Goal: Transaction & Acquisition: Purchase product/service

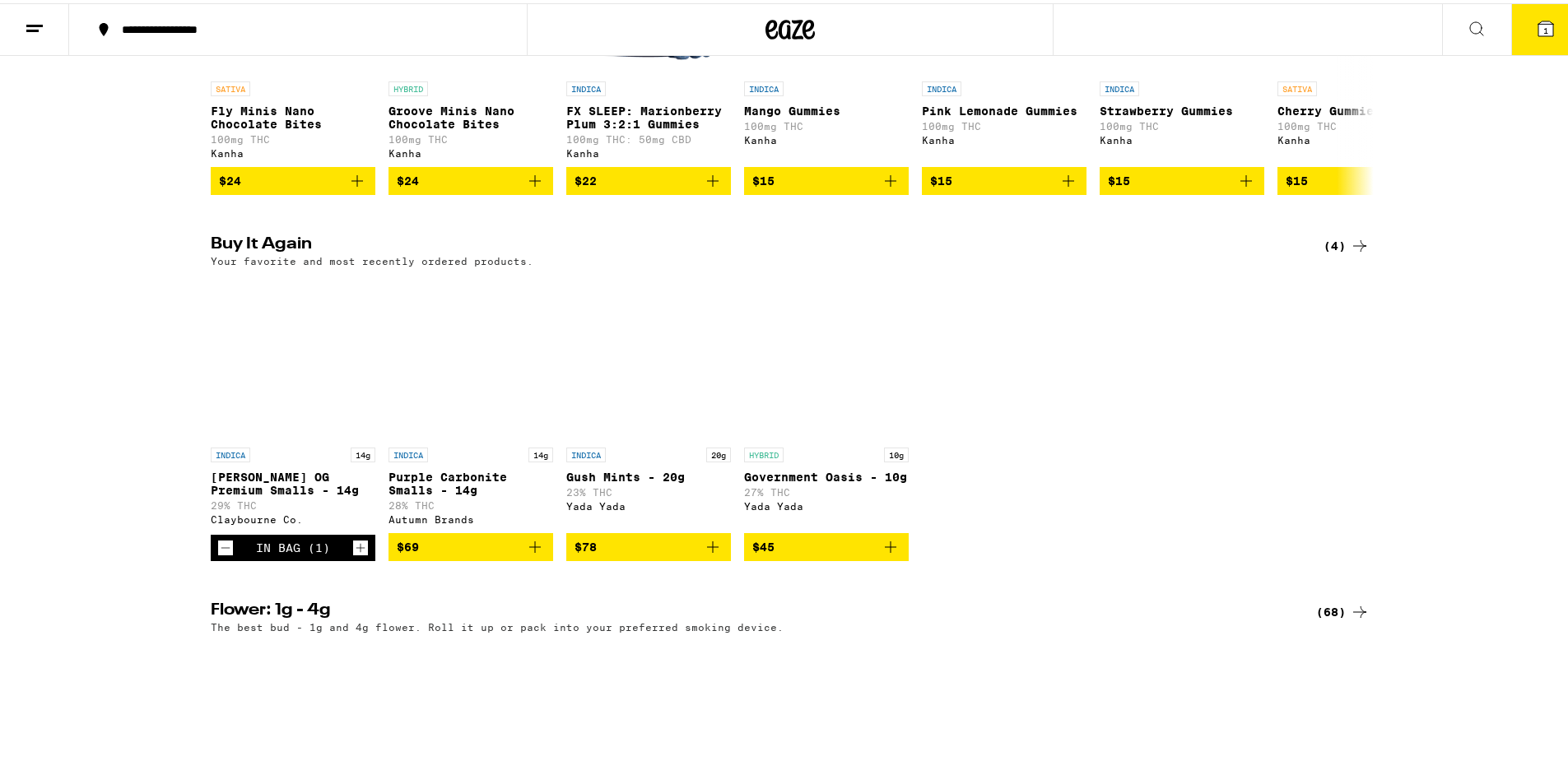
scroll to position [1152, 0]
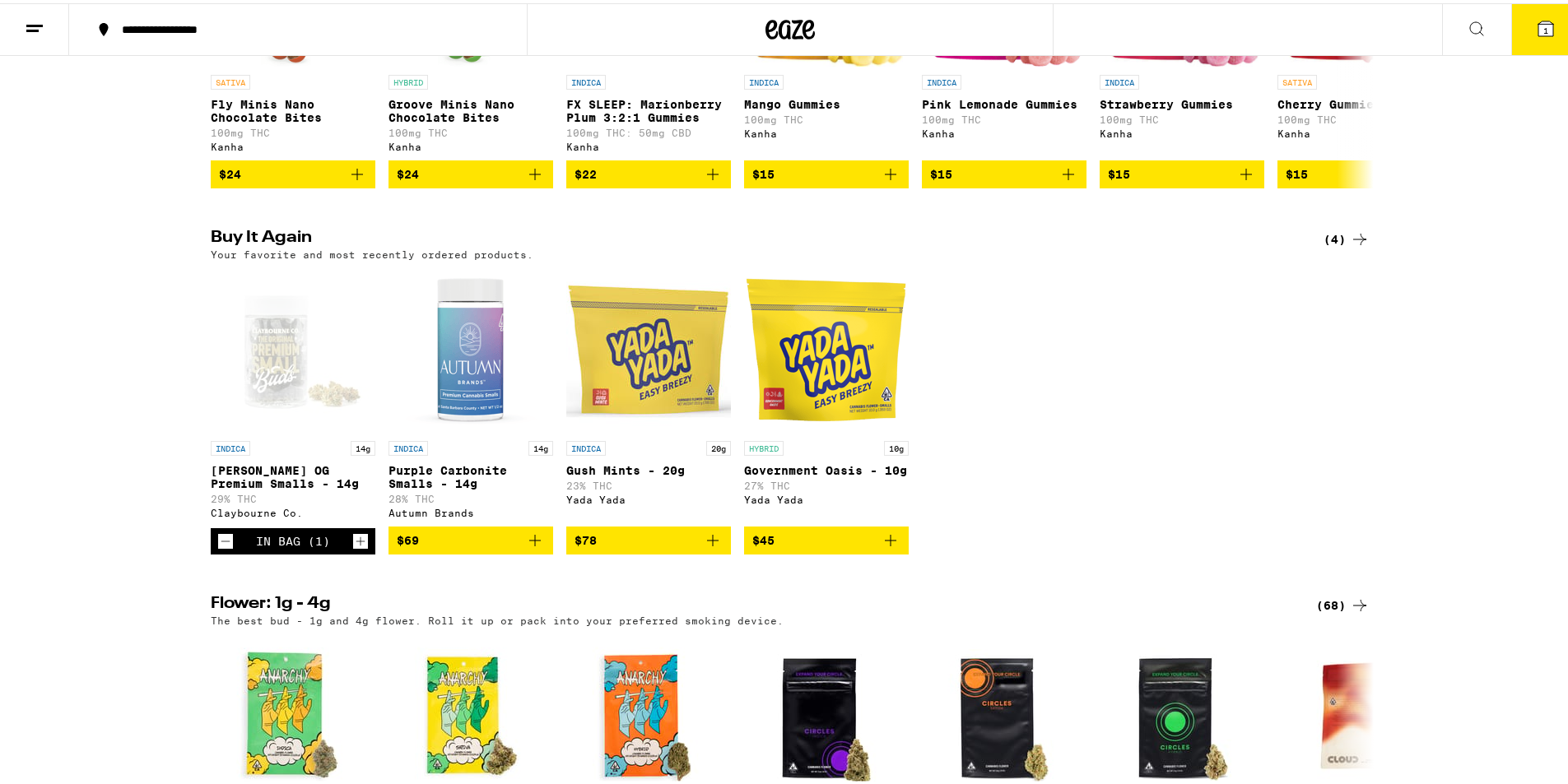
click at [219, 548] on icon "Decrement" at bounding box center [225, 538] width 15 height 20
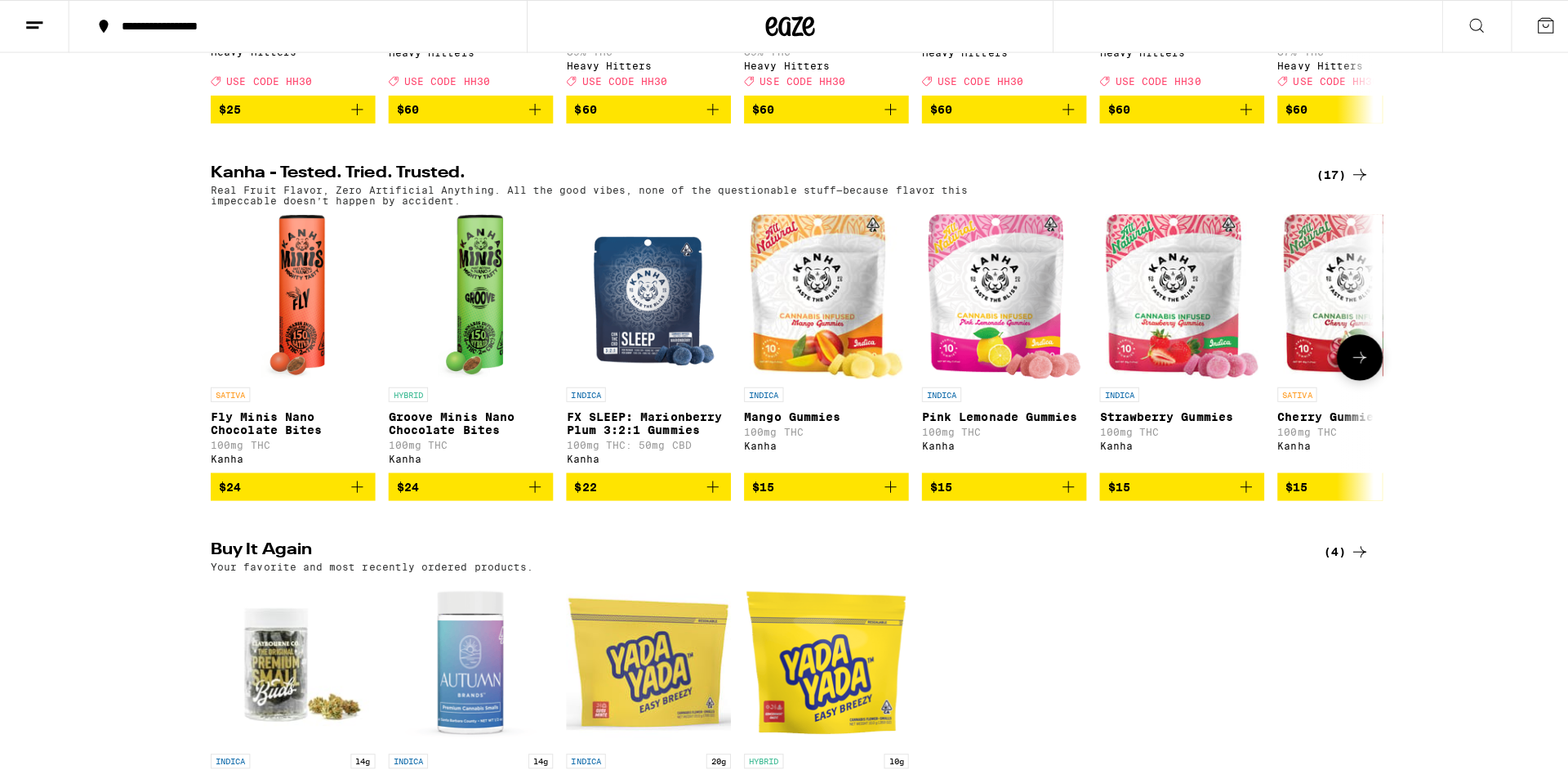
scroll to position [1062, 0]
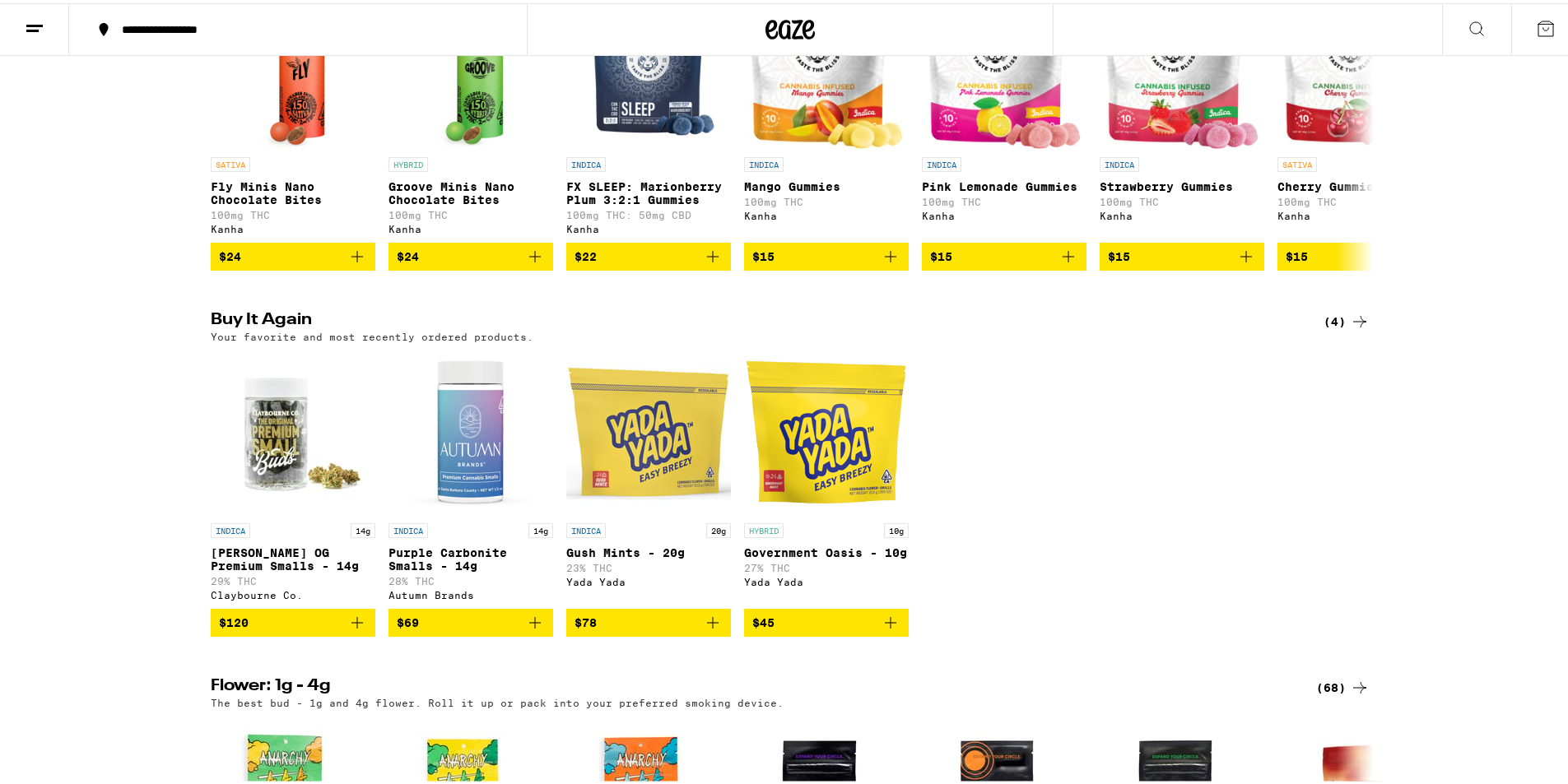
click at [529, 625] on icon "Add to bag" at bounding box center [535, 619] width 12 height 12
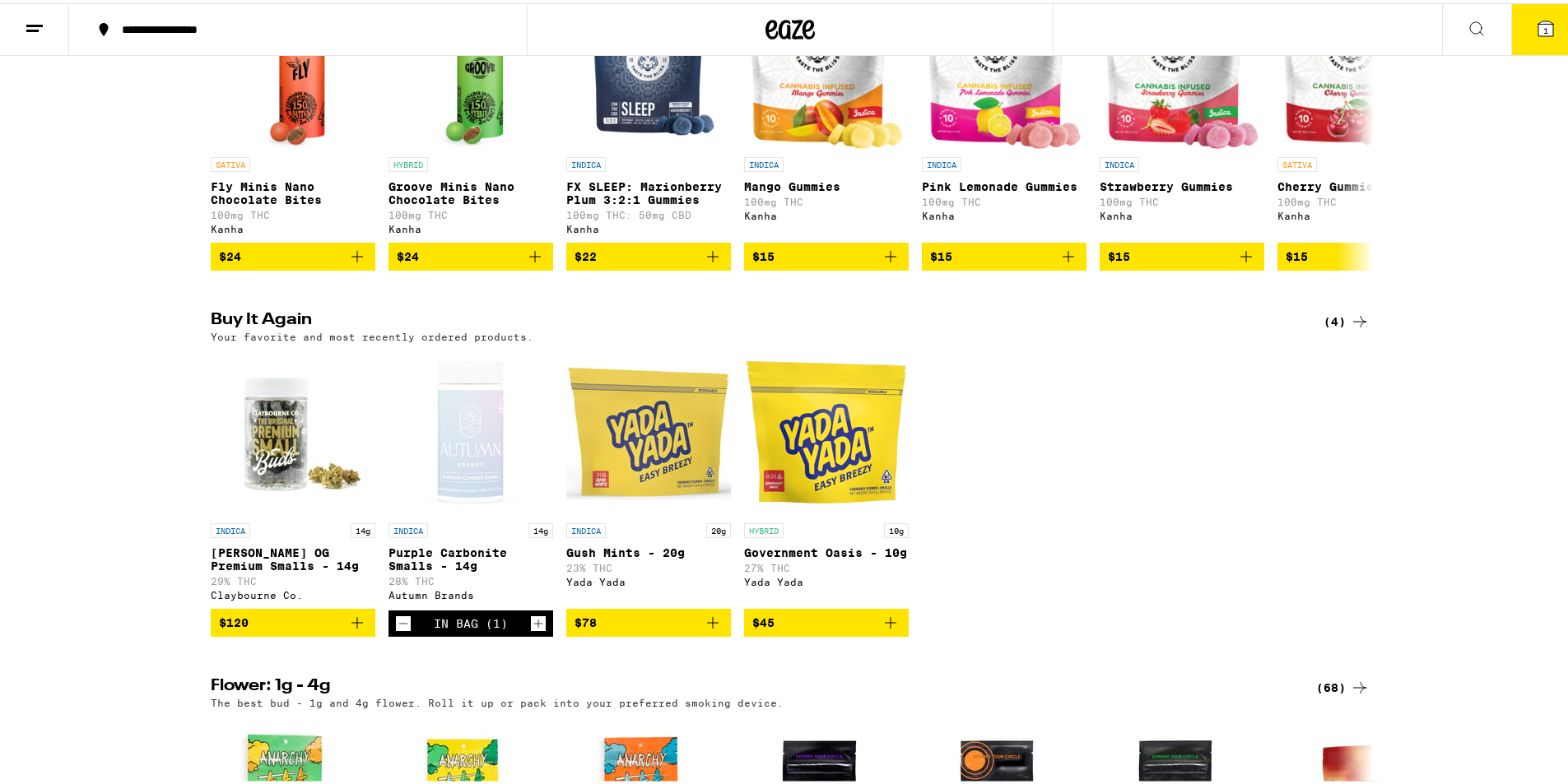
click at [1535, 17] on icon at bounding box center [1545, 26] width 20 height 20
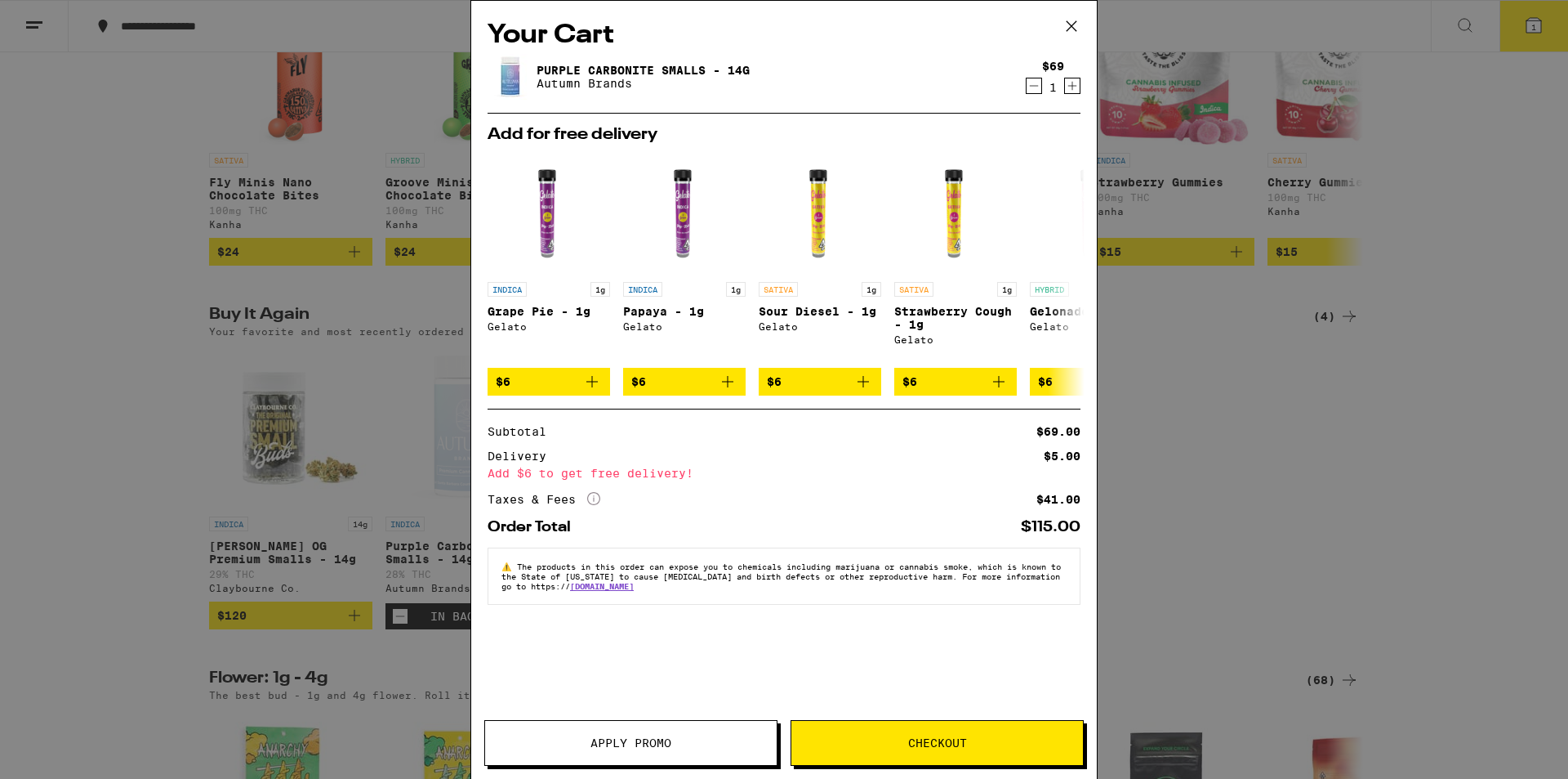
click at [980, 742] on span "Checkout" at bounding box center [936, 743] width 291 height 12
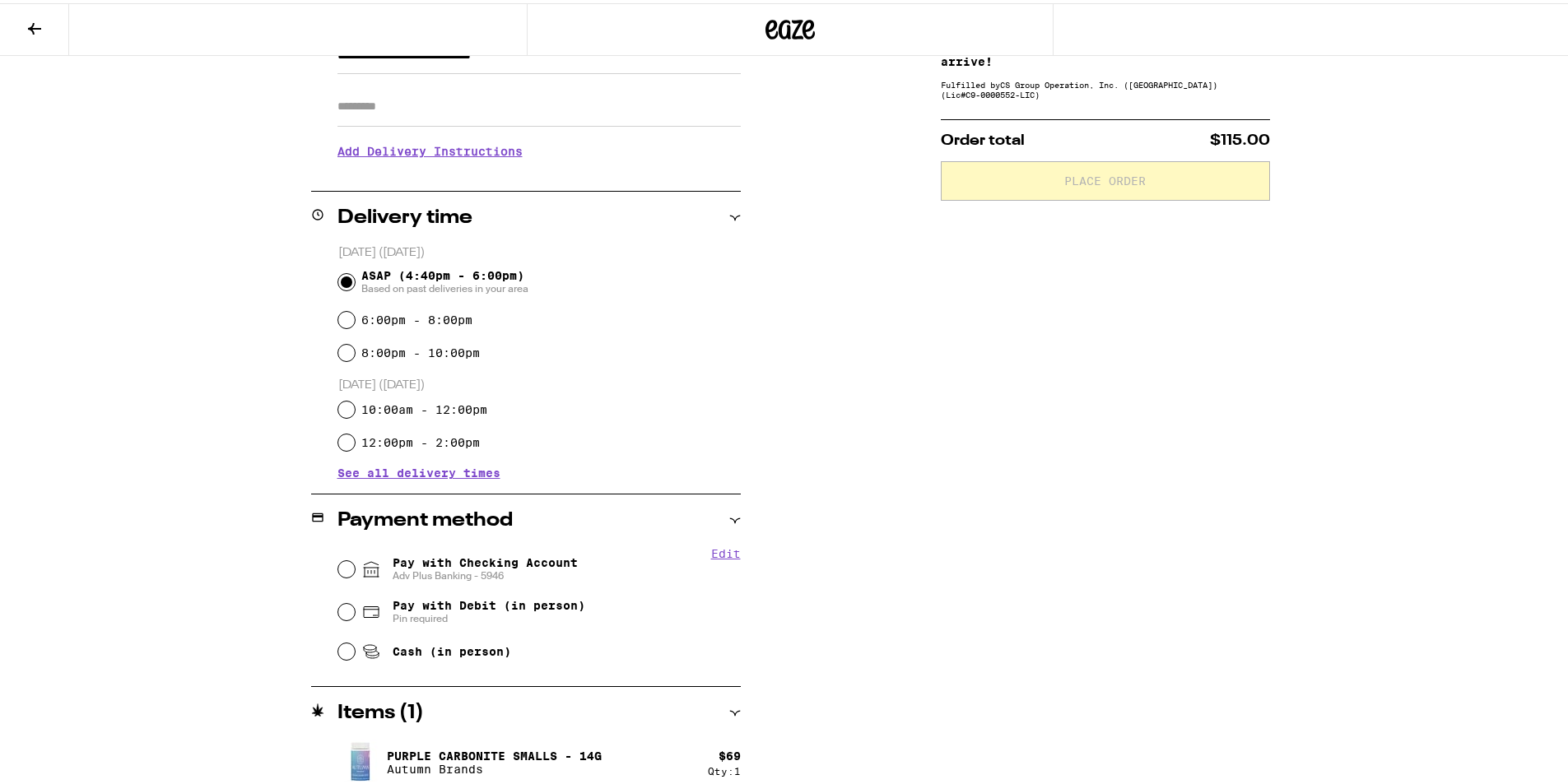
scroll to position [282, 0]
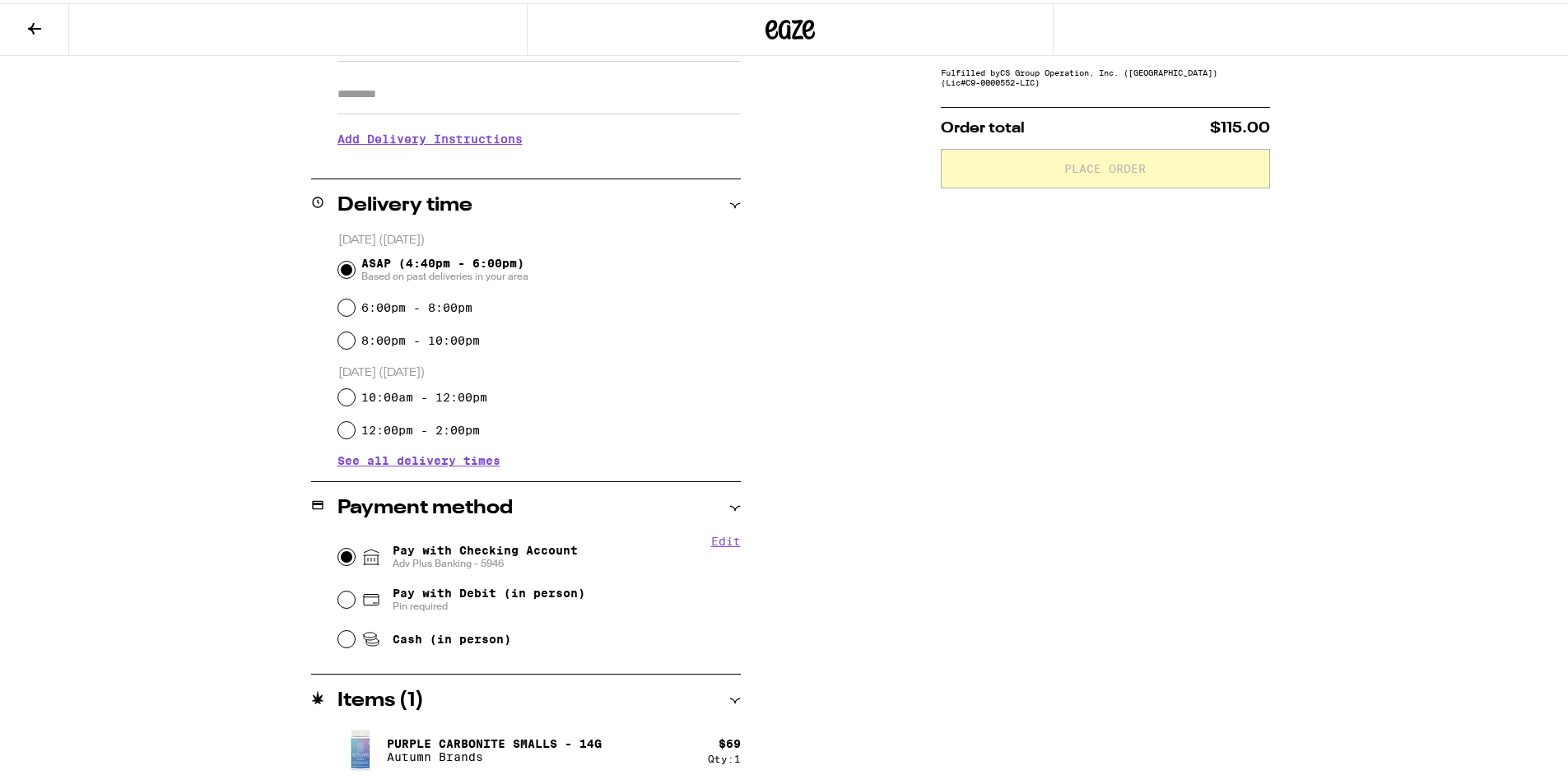
click at [339, 555] on input "Pay with Checking Account Adv Plus Banking - 5946" at bounding box center [346, 553] width 17 height 17
radio input "true"
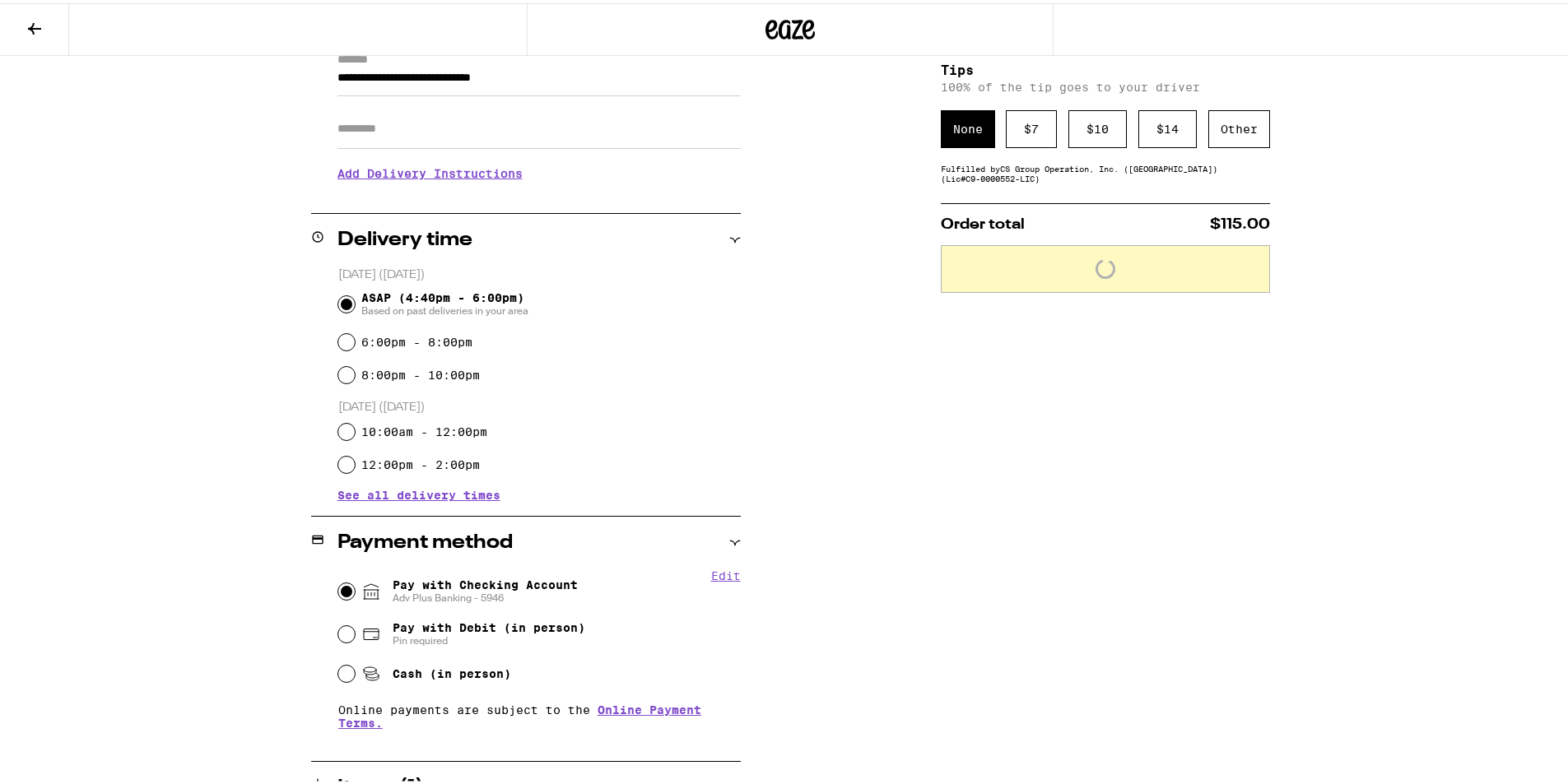
scroll to position [0, 0]
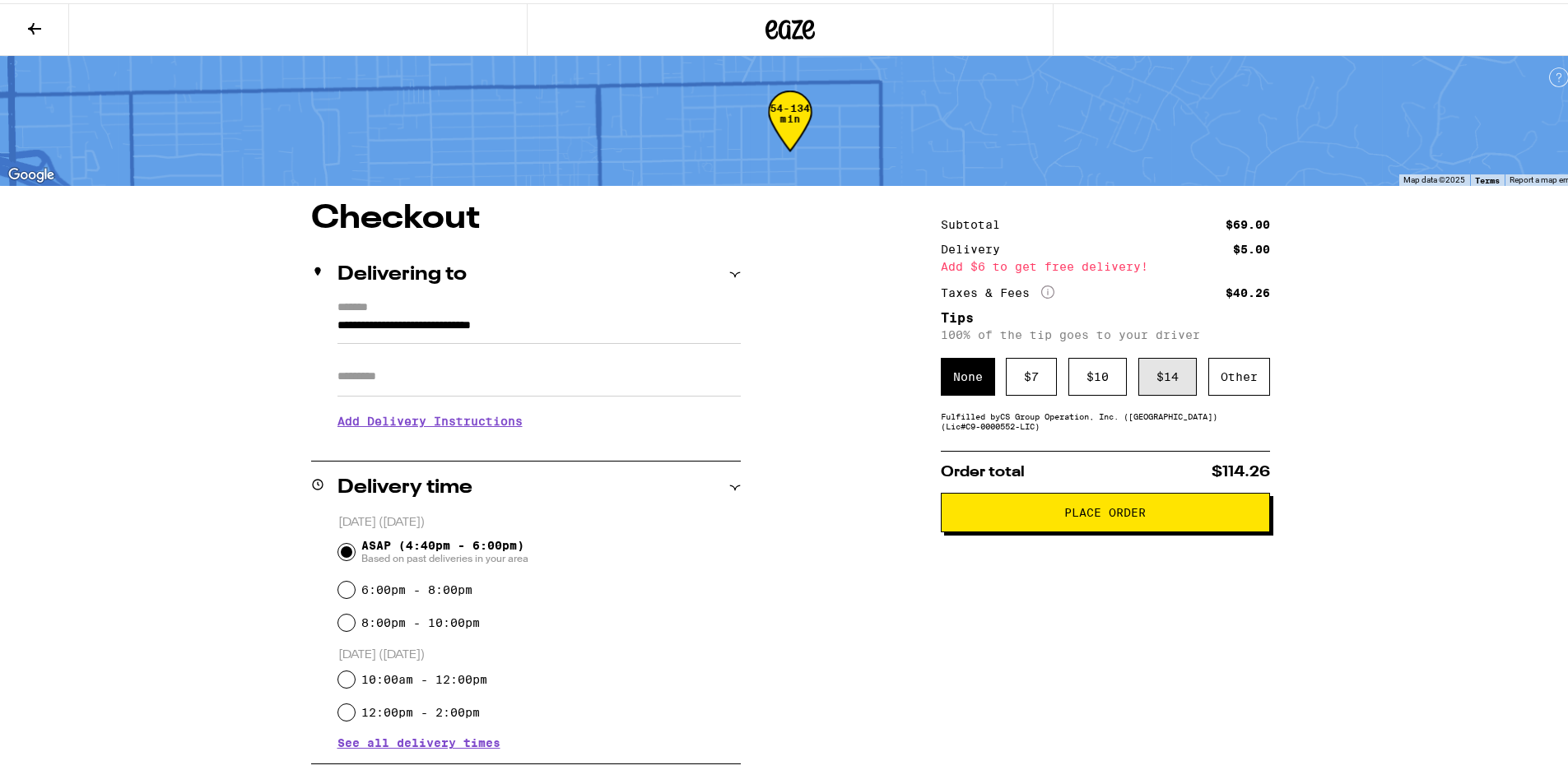
click at [1149, 375] on div "$ 14" at bounding box center [1167, 374] width 59 height 38
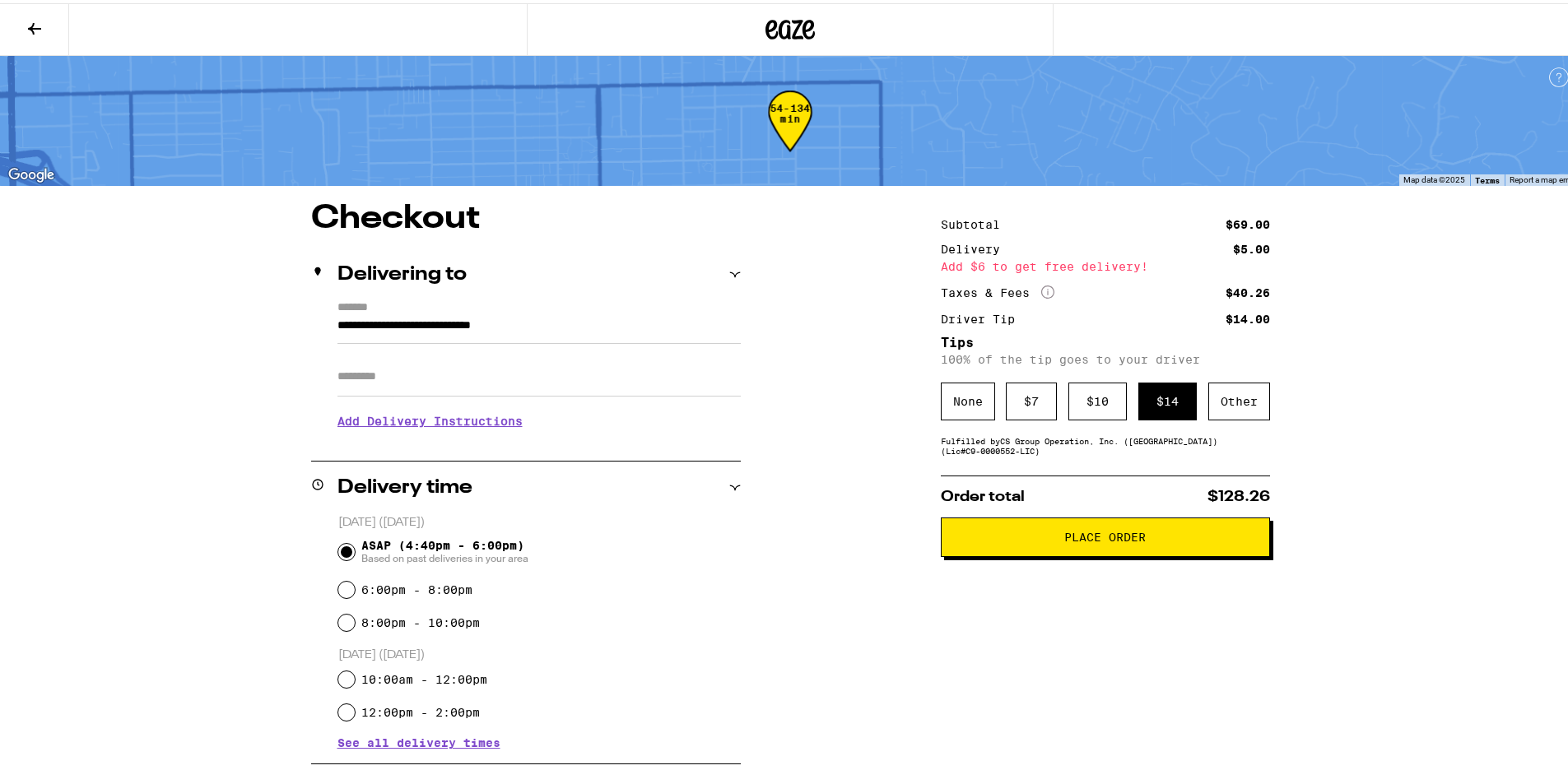
click at [1091, 537] on span "Place Order" at bounding box center [1105, 534] width 82 height 12
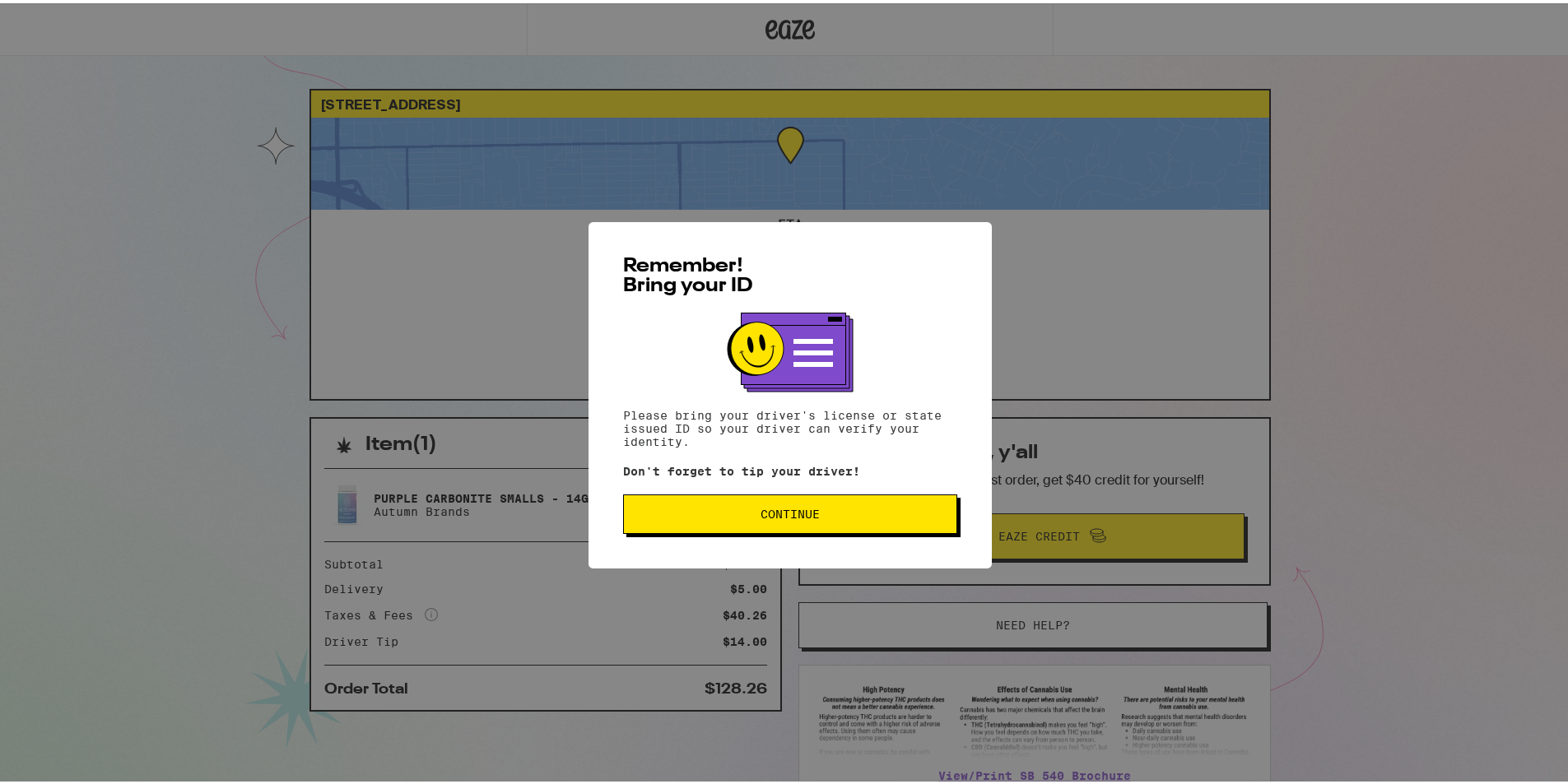
click at [853, 523] on button "Continue" at bounding box center [790, 511] width 334 height 40
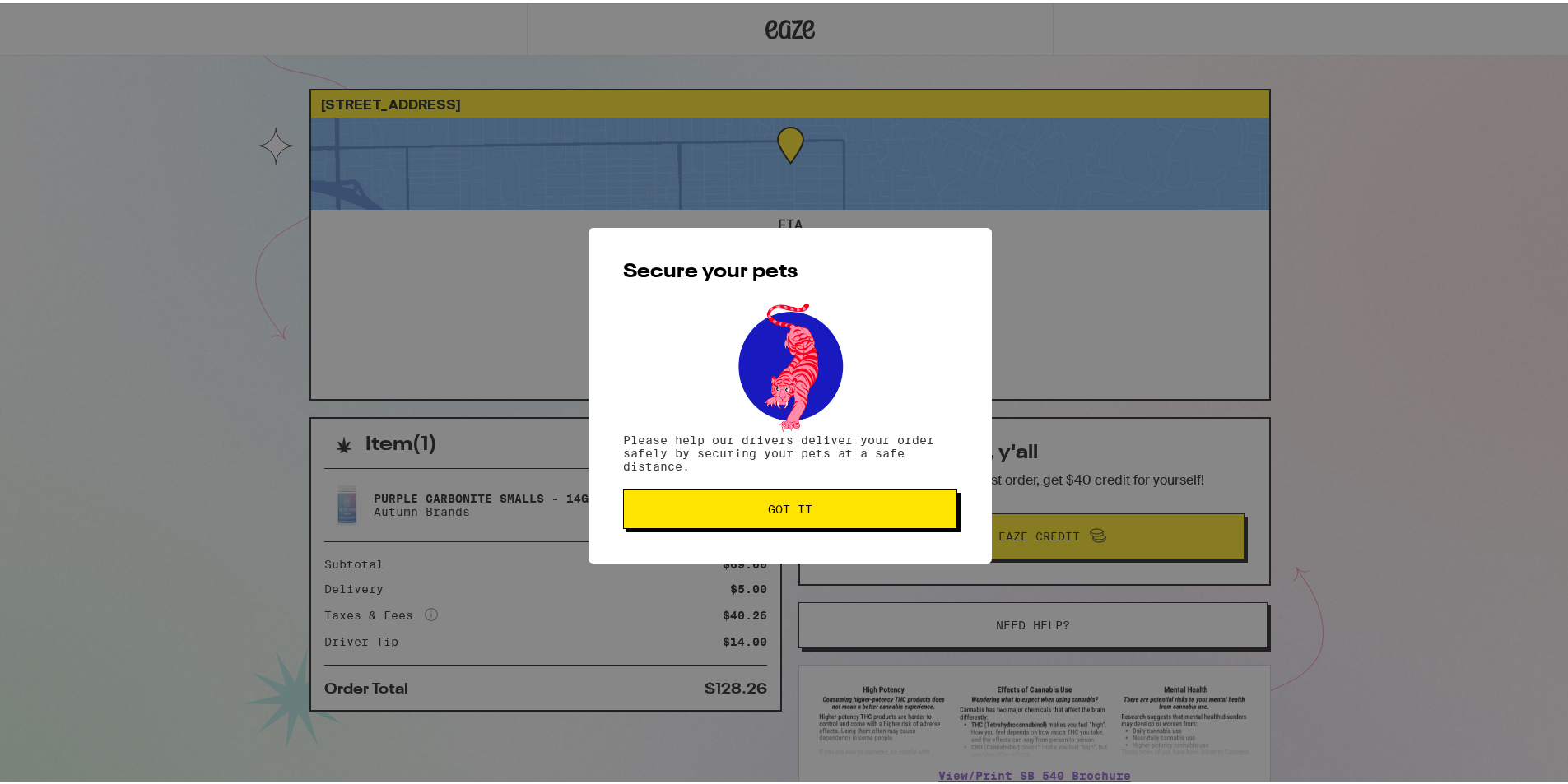
click at [862, 510] on span "Got it" at bounding box center [790, 506] width 306 height 12
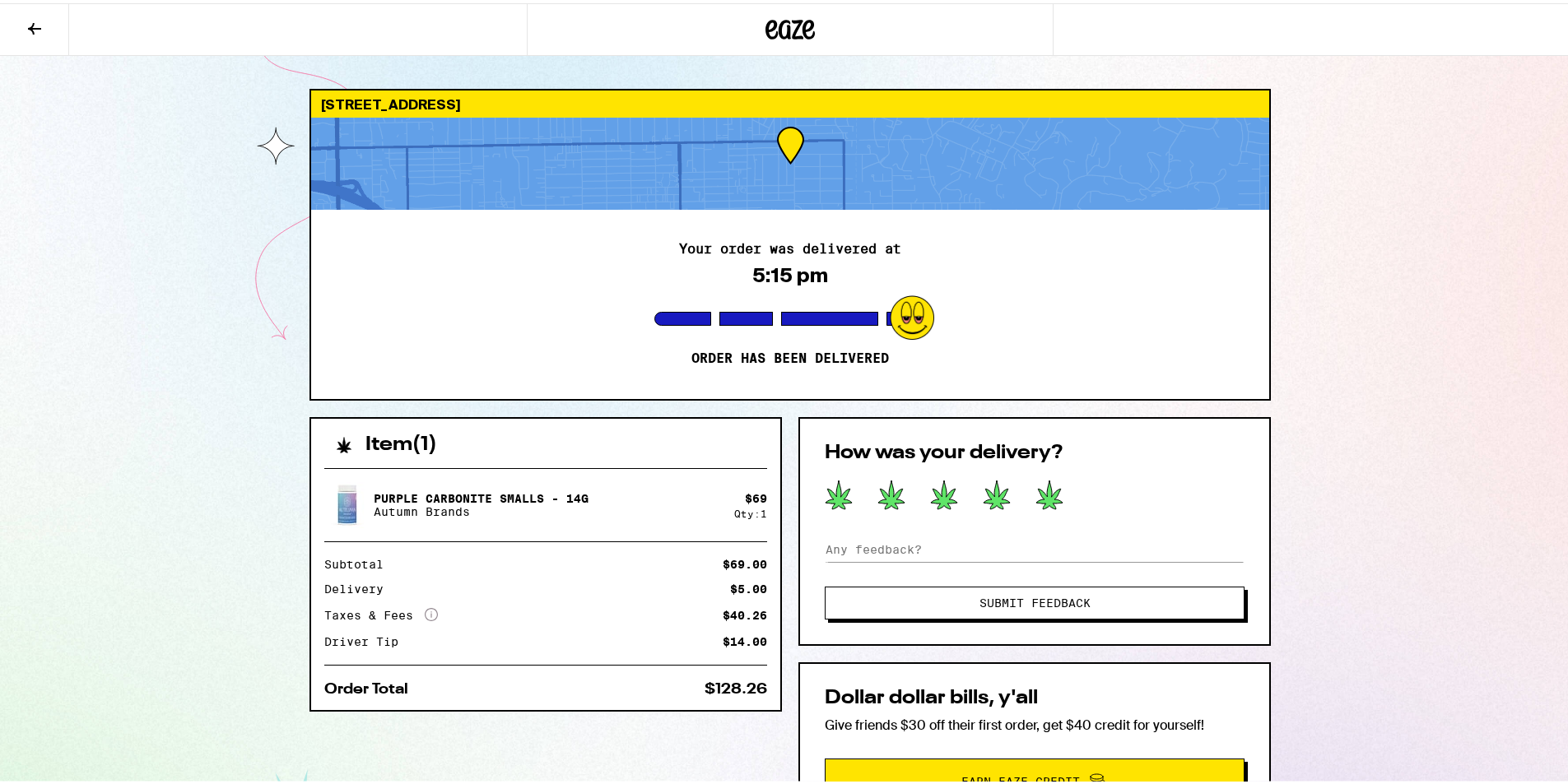
click at [1039, 499] on icon at bounding box center [1049, 491] width 26 height 29
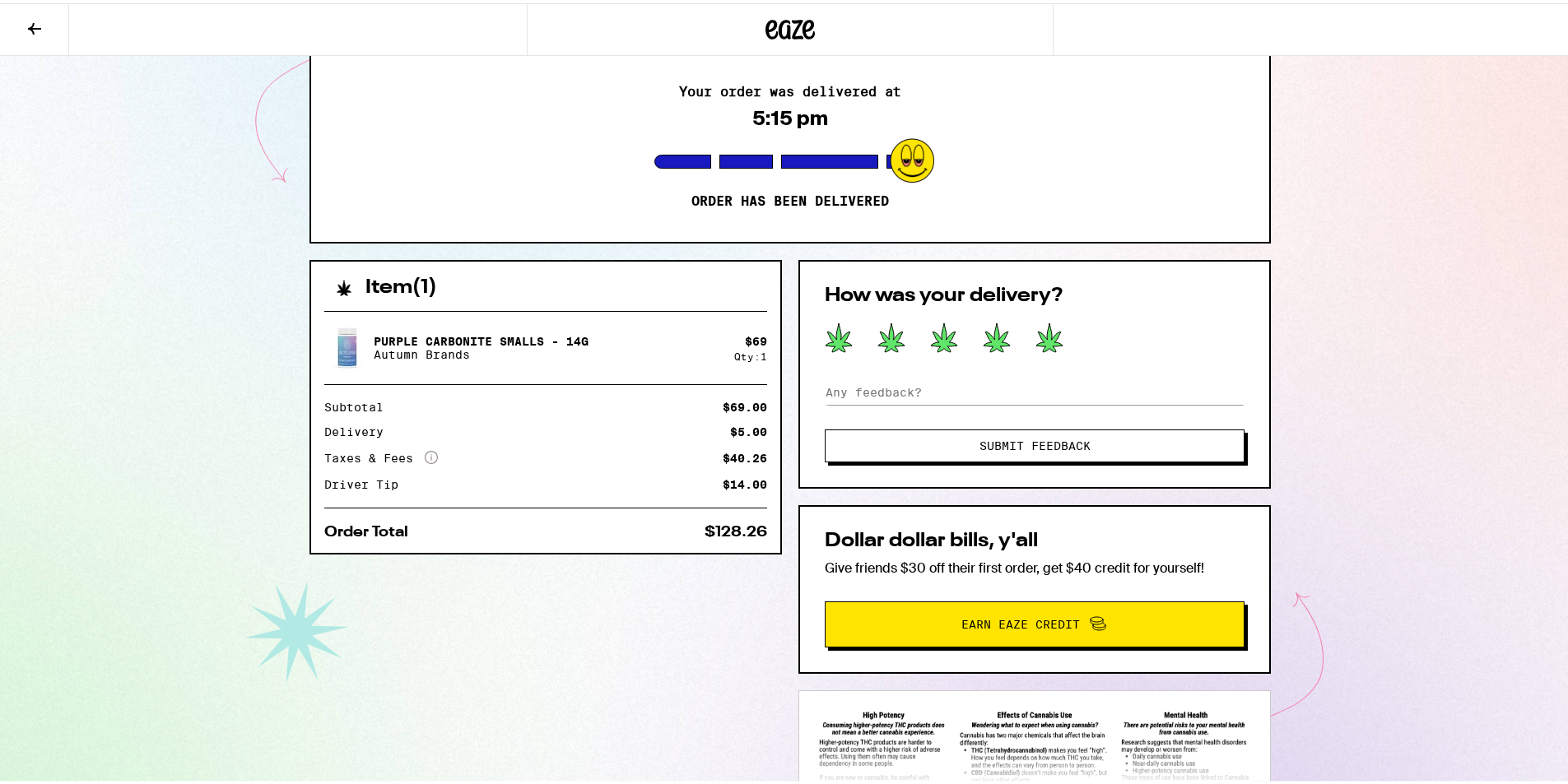
scroll to position [165, 0]
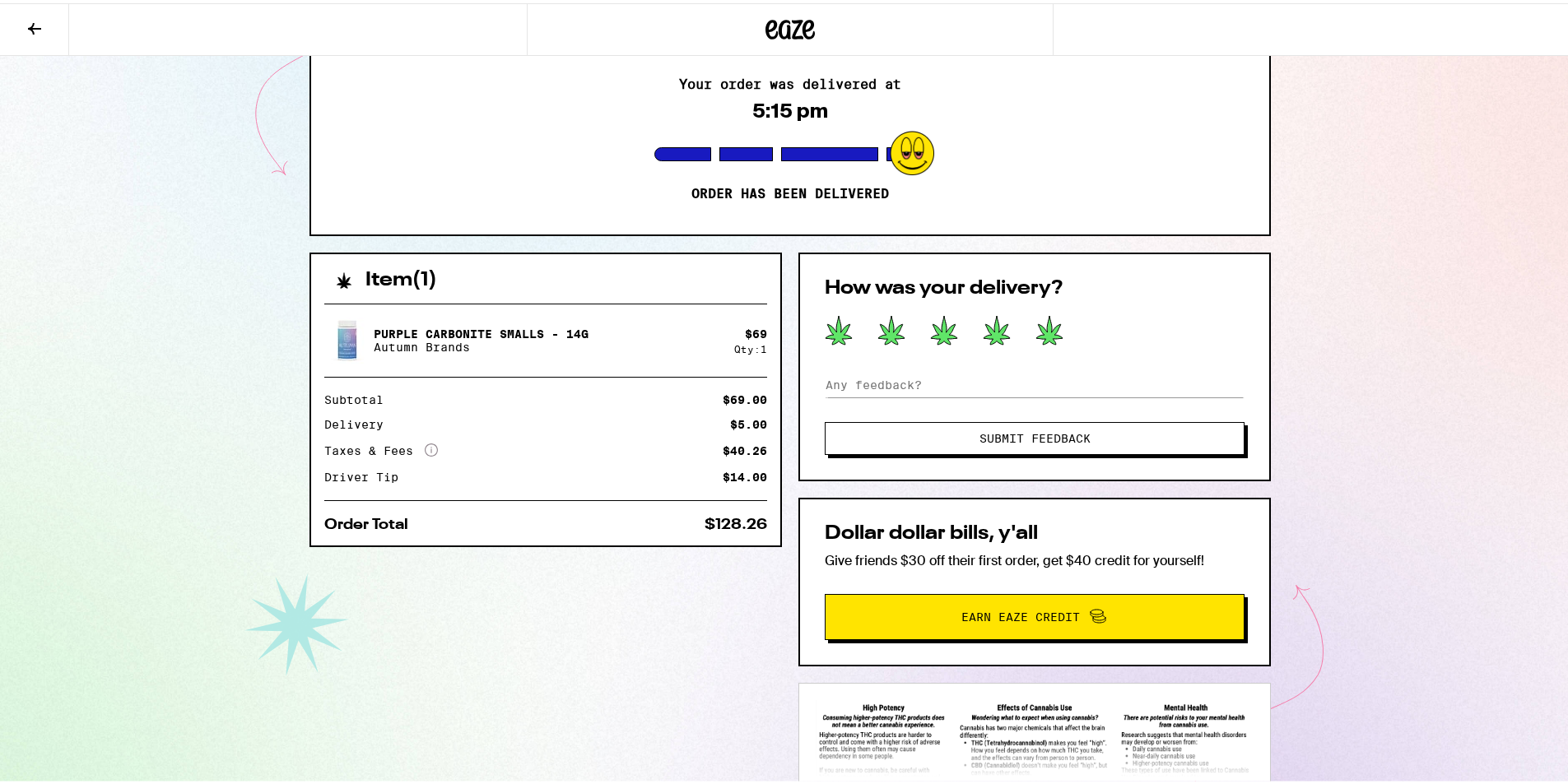
click at [1094, 431] on span "Submit Feedback" at bounding box center [1034, 435] width 286 height 12
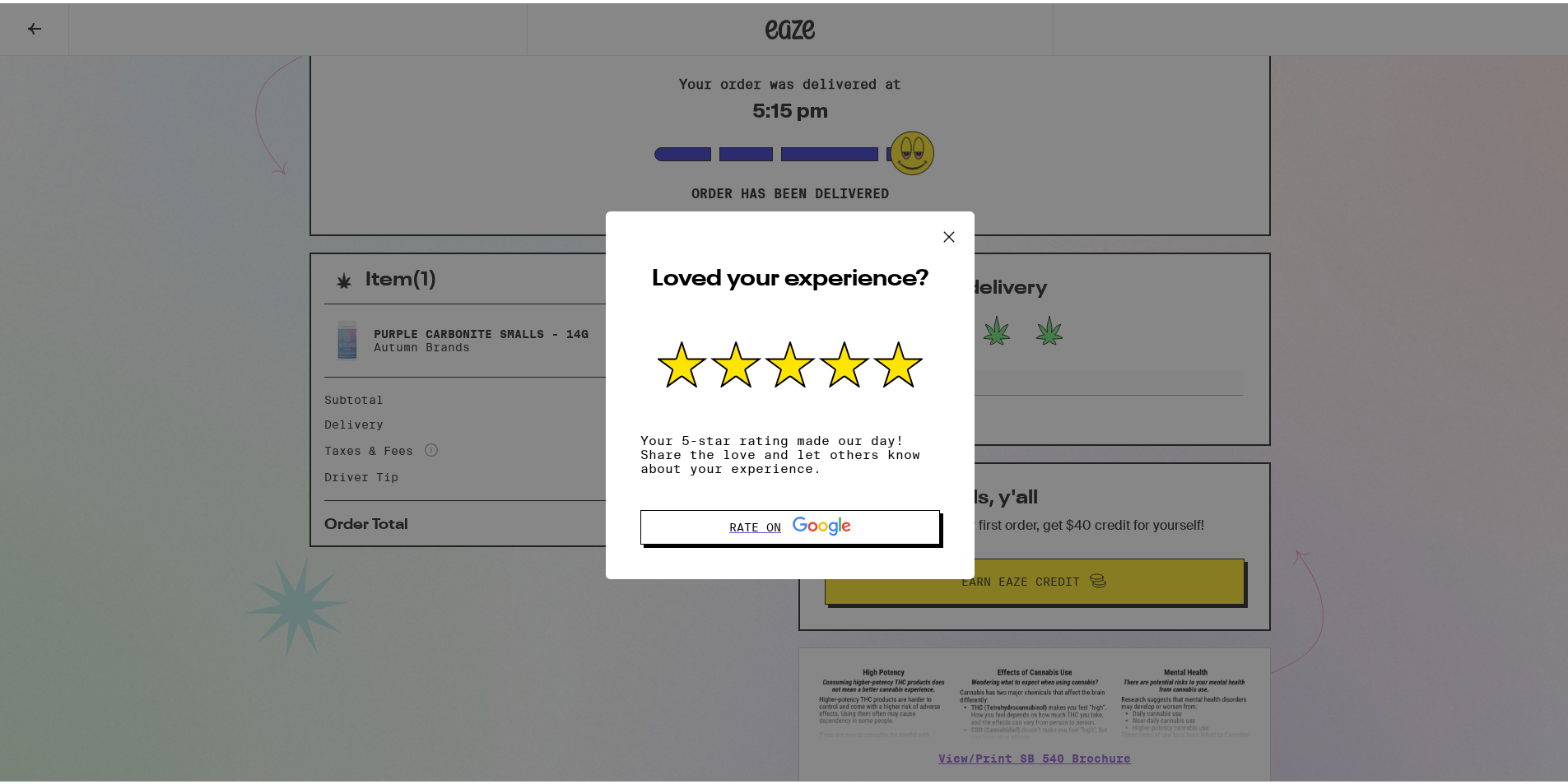
click at [939, 228] on icon at bounding box center [949, 234] width 25 height 25
